Goal: Communication & Community: Answer question/provide support

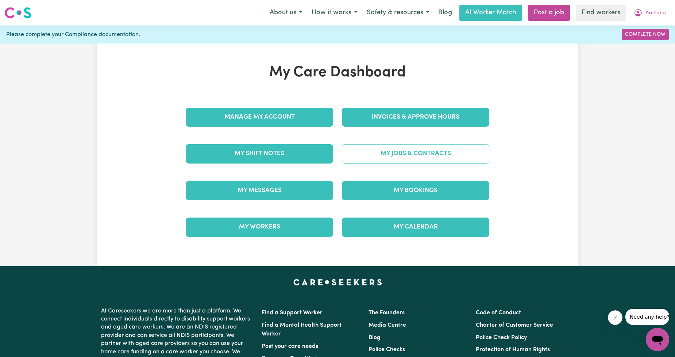
click at [367, 156] on link "My Jobs & Contracts" at bounding box center [415, 153] width 147 height 19
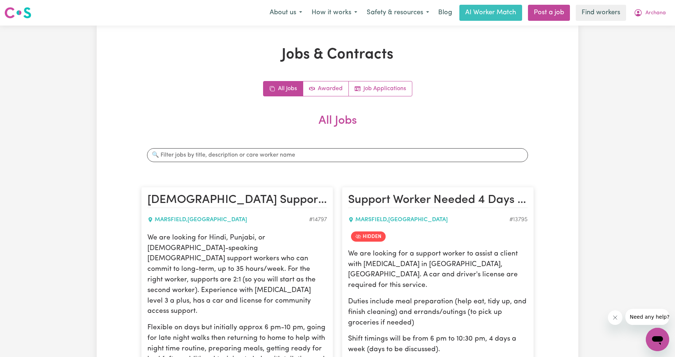
click at [538, 63] on div "Jobs & Contracts All Jobs Awarded Job Applications All Jobs Search jobs [DEMOGR…" at bounding box center [338, 282] width 482 height 473
click at [648, 9] on button "Archana" at bounding box center [650, 12] width 42 height 15
click at [645, 20] on button "Archana" at bounding box center [650, 12] width 42 height 15
click at [651, 16] on span "Archana" at bounding box center [655, 13] width 20 height 8
click at [646, 24] on link "My Dashboard" at bounding box center [641, 29] width 58 height 14
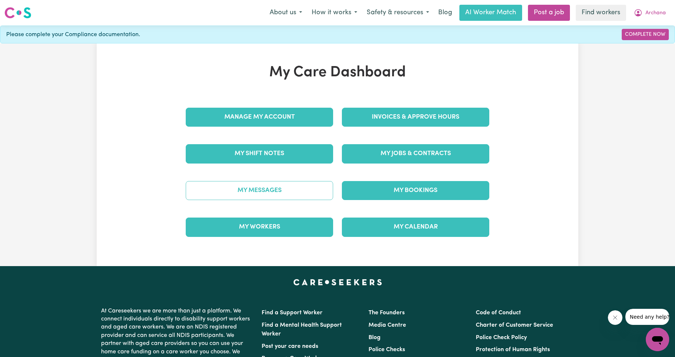
click at [258, 191] on link "My Messages" at bounding box center [259, 190] width 147 height 19
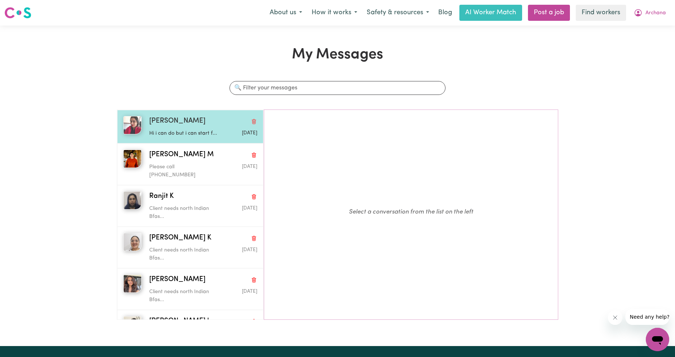
click at [211, 125] on div "[PERSON_NAME]" at bounding box center [203, 121] width 108 height 11
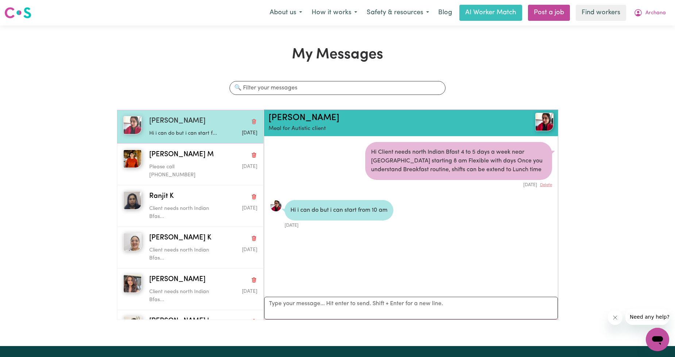
scroll to position [4, 0]
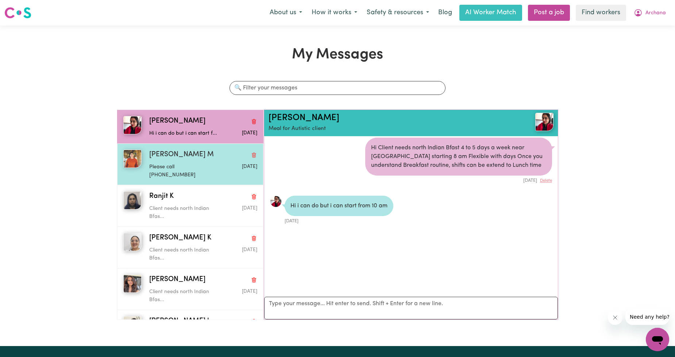
click at [182, 166] on p "Please call [PHONE_NUMBER]" at bounding box center [185, 171] width 72 height 16
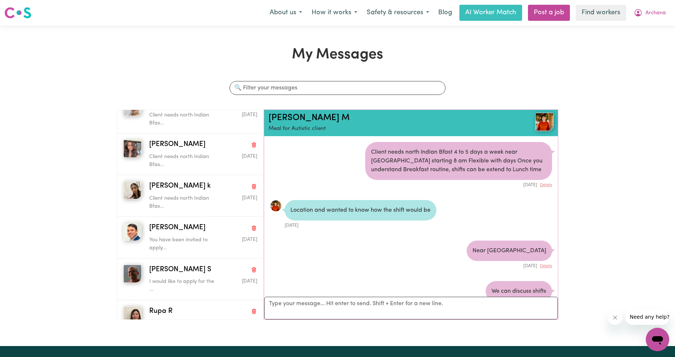
scroll to position [0, 0]
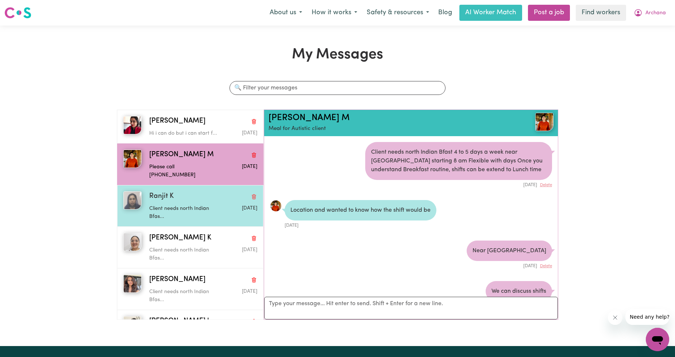
click at [210, 193] on div "Ranjit K" at bounding box center [203, 196] width 108 height 11
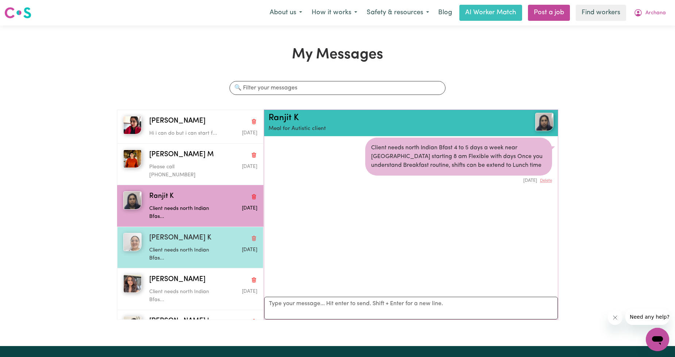
click at [158, 246] on p "Client needs north Indian Bfas..." at bounding box center [185, 254] width 72 height 16
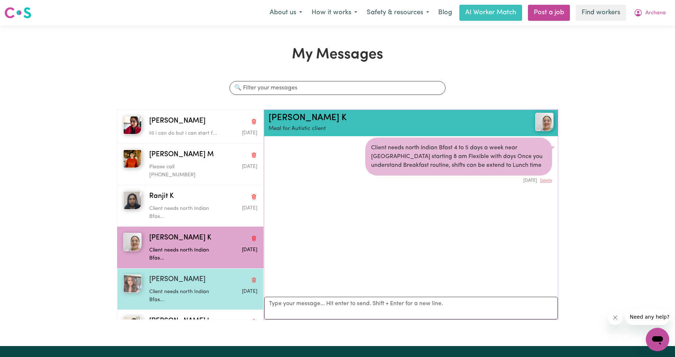
click at [170, 288] on p "Client needs north Indian Bfas..." at bounding box center [185, 296] width 72 height 16
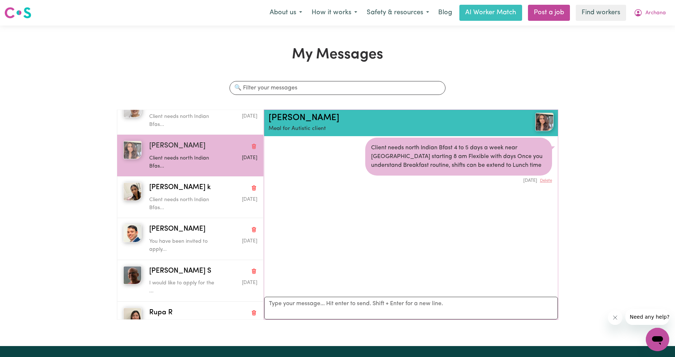
scroll to position [135, 0]
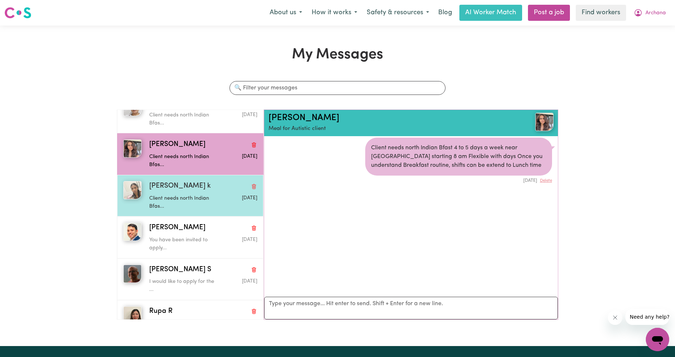
click at [174, 198] on p "Client needs north Indian Bfas..." at bounding box center [185, 202] width 72 height 16
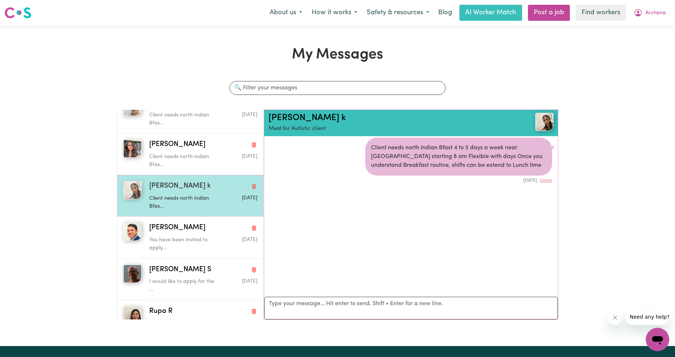
scroll to position [0, 0]
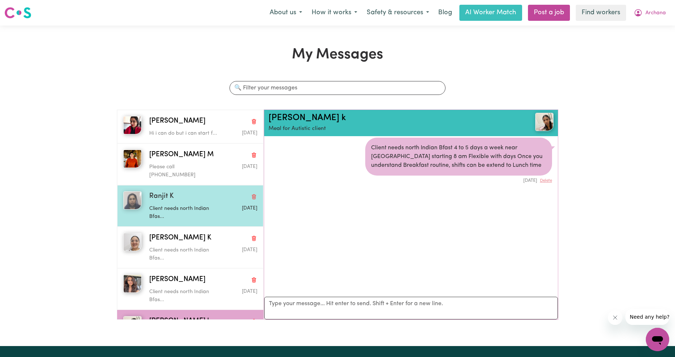
drag, startPoint x: 174, startPoint y: 198, endPoint x: 162, endPoint y: 178, distance: 23.9
click at [162, 191] on span "Ranjit K" at bounding box center [161, 196] width 24 height 11
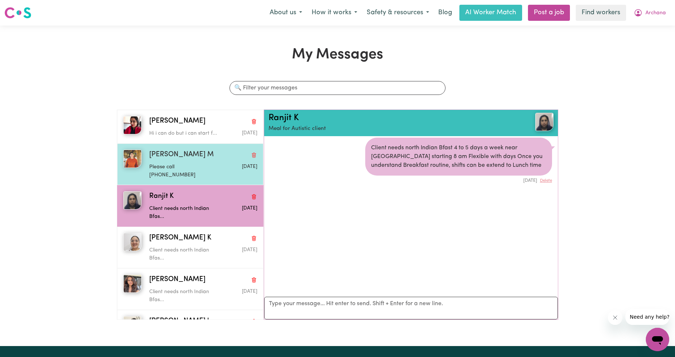
click at [166, 153] on span "[PERSON_NAME] M" at bounding box center [181, 155] width 65 height 11
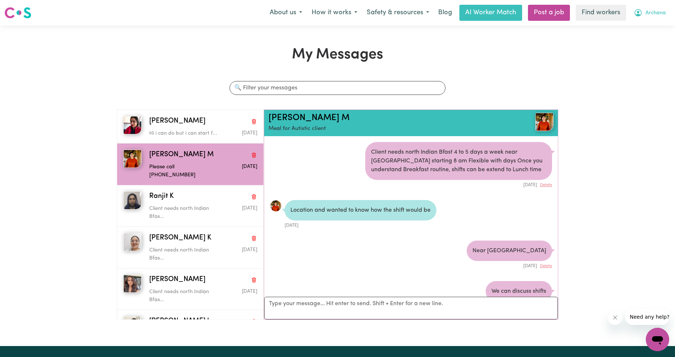
click at [638, 16] on icon "My Account" at bounding box center [637, 12] width 7 height 7
click at [632, 26] on link "My Dashboard" at bounding box center [641, 29] width 58 height 14
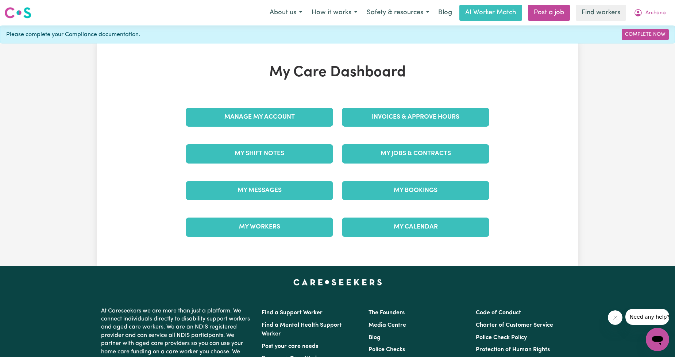
click at [453, 143] on div "My Jobs & Contracts" at bounding box center [415, 153] width 156 height 36
click at [430, 165] on div "My Jobs & Contracts" at bounding box center [415, 153] width 156 height 36
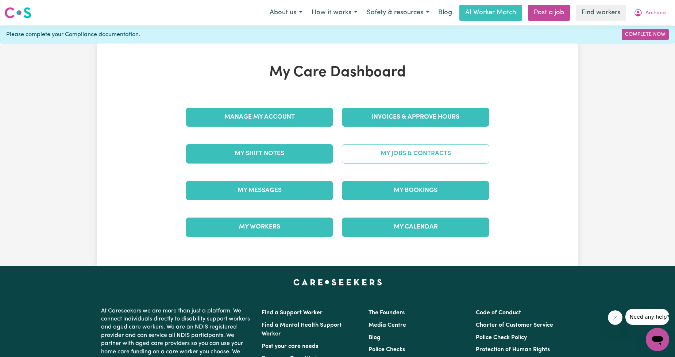
click at [426, 161] on link "My Jobs & Contracts" at bounding box center [415, 153] width 147 height 19
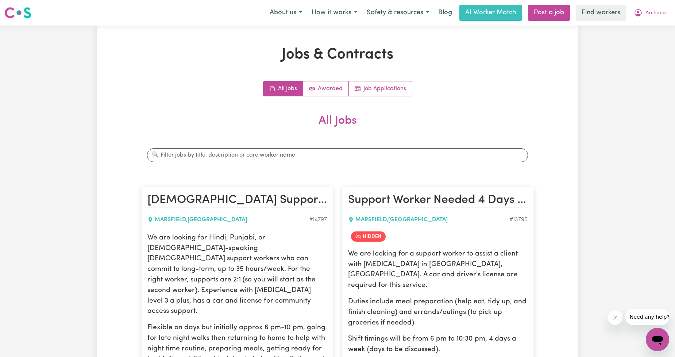
click at [653, 21] on div "Menu About us How it works Safety & resources Blog AI Worker Match Post a job F…" at bounding box center [337, 12] width 675 height 17
click at [653, 16] on span "Archana" at bounding box center [655, 13] width 20 height 8
drag, startPoint x: 640, startPoint y: 49, endPoint x: 644, endPoint y: 42, distance: 8.3
click at [640, 49] on div "Jobs & Contracts All Jobs Awarded Job Applications All Jobs Search jobs [DEMOGR…" at bounding box center [337, 283] width 675 height 514
click at [646, 39] on div "Jobs & Contracts All Jobs Awarded Job Applications All Jobs Search jobs [DEMOGR…" at bounding box center [337, 283] width 675 height 514
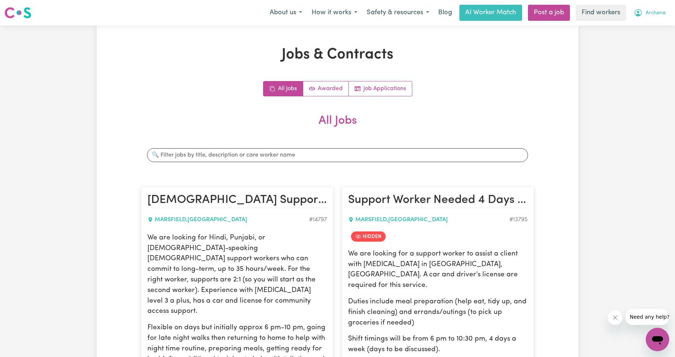
click at [656, 15] on span "Archana" at bounding box center [655, 13] width 20 height 8
click at [638, 42] on link "Logout" at bounding box center [641, 42] width 58 height 14
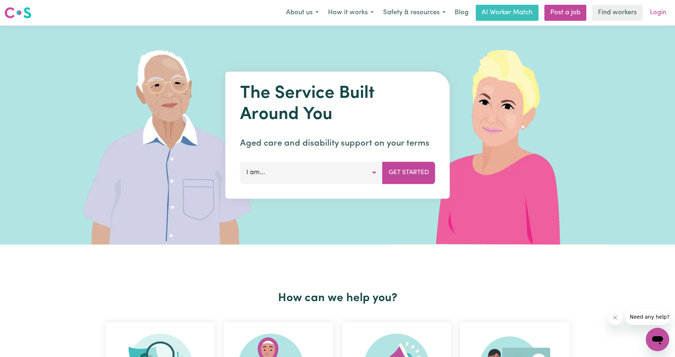
click at [656, 15] on link "Login" at bounding box center [657, 13] width 25 height 16
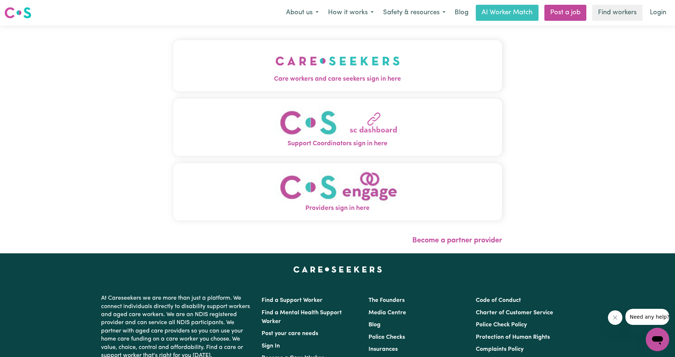
click at [237, 45] on button "Care workers and care seekers sign in here" at bounding box center [337, 65] width 329 height 51
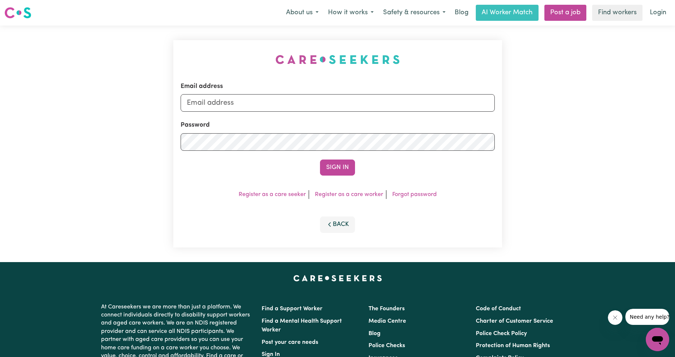
click at [240, 70] on div "Email address Password Sign In Register as a care seeker Register as a care wor…" at bounding box center [337, 144] width 337 height 236
click at [257, 120] on form "Email address Password Sign In" at bounding box center [338, 129] width 314 height 94
click at [274, 103] on input "Email address" at bounding box center [338, 103] width 314 height 18
drag, startPoint x: 225, startPoint y: 105, endPoint x: 428, endPoint y: 121, distance: 203.8
click at [432, 121] on form "Email address [EMAIL_ADDRESS][PERSON_NAME][DOMAIN_NAME] Password Sign In" at bounding box center [338, 129] width 314 height 94
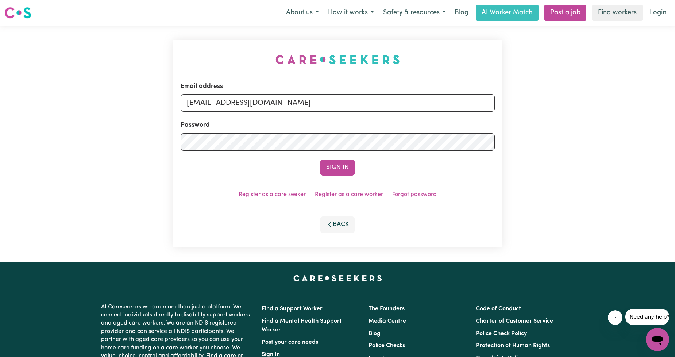
type input "[EMAIL_ADDRESS][DOMAIN_NAME]"
click at [345, 177] on div "Email address [EMAIL_ADDRESS][DOMAIN_NAME] Password Sign In Register as a care …" at bounding box center [337, 143] width 329 height 207
click at [341, 173] on button "Sign In" at bounding box center [337, 167] width 35 height 16
